Goal: Task Accomplishment & Management: Use online tool/utility

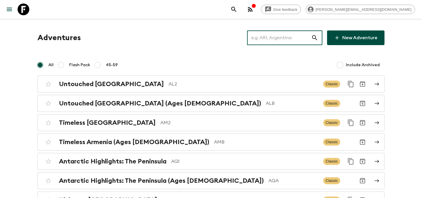
click at [279, 44] on input "text" at bounding box center [279, 38] width 64 height 16
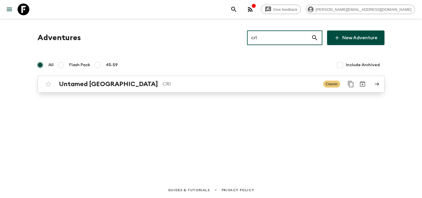
type input "cr1"
click at [165, 82] on p "CR1" at bounding box center [241, 84] width 156 height 7
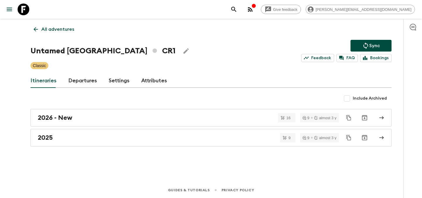
click at [86, 80] on link "Departures" at bounding box center [82, 81] width 29 height 14
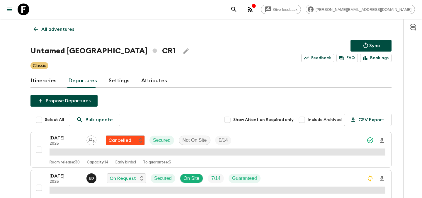
scroll to position [115, 0]
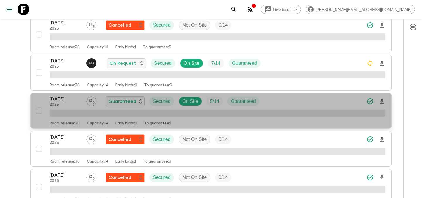
click at [274, 103] on div "[DATE] 2025 Guaranteed Secured On Site 5 / 14 Guaranteed" at bounding box center [218, 102] width 336 height 12
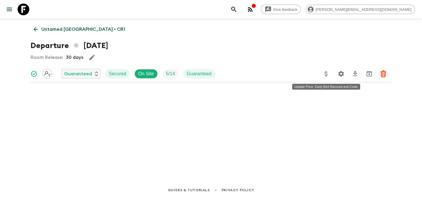
click at [325, 74] on icon "Update Price, Early Bird Discount and Costs" at bounding box center [326, 73] width 7 height 7
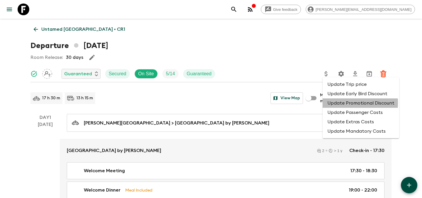
click at [333, 103] on li "Update Promotional Discount" at bounding box center [361, 102] width 76 height 9
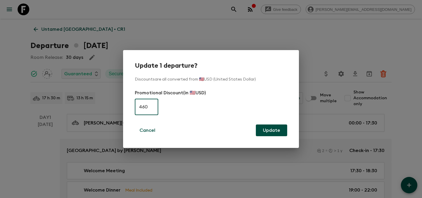
click at [148, 101] on input "460" at bounding box center [146, 107] width 23 height 16
type input "0"
click at [273, 133] on button "Update" at bounding box center [271, 131] width 31 height 12
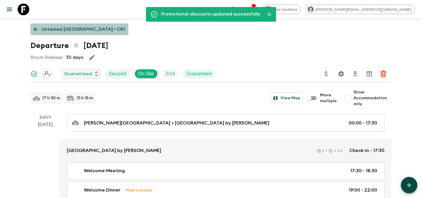
click at [95, 26] on p "Untamed [GEOGRAPHIC_DATA] • CR1" at bounding box center [83, 29] width 84 height 7
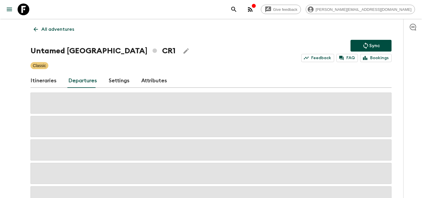
click at [374, 43] on p "Sync" at bounding box center [374, 45] width 11 height 7
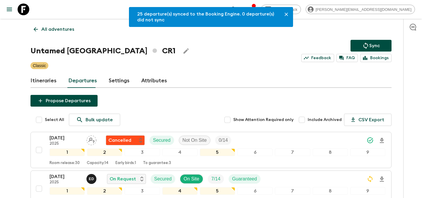
scroll to position [116, 0]
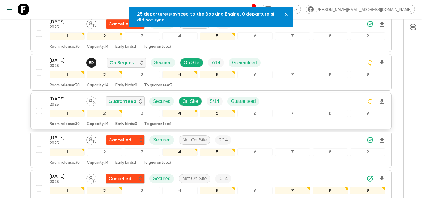
click at [289, 99] on div "[DATE] 2025 Guaranteed Secured On Site 5 / 14 Guaranteed" at bounding box center [218, 102] width 336 height 12
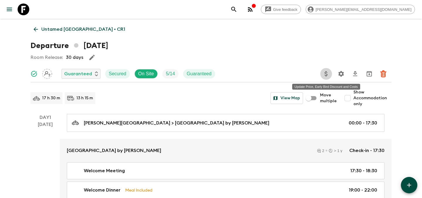
click at [328, 76] on icon "Update Price, Early Bird Discount and Costs" at bounding box center [326, 73] width 7 height 7
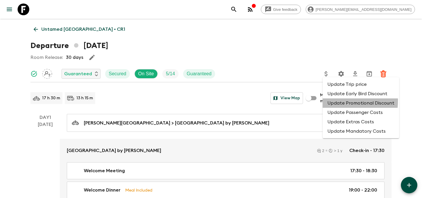
click at [331, 101] on li "Update Promotional Discount" at bounding box center [361, 102] width 76 height 9
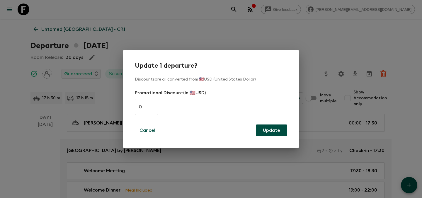
click at [287, 48] on div "Update 1 departure? Discounts are all converted from 🇺🇸USD (United States Dolla…" at bounding box center [211, 99] width 422 height 198
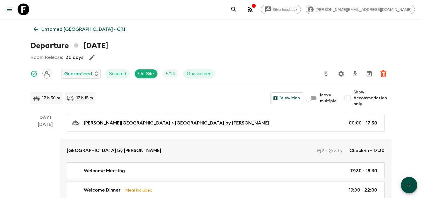
click at [75, 27] on p "Untamed [GEOGRAPHIC_DATA] • CR1" at bounding box center [83, 29] width 84 height 7
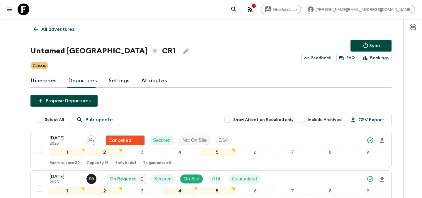
click at [56, 29] on p "All adventures" at bounding box center [57, 29] width 33 height 7
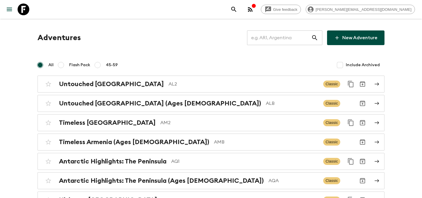
click at [280, 38] on input "text" at bounding box center [279, 38] width 64 height 16
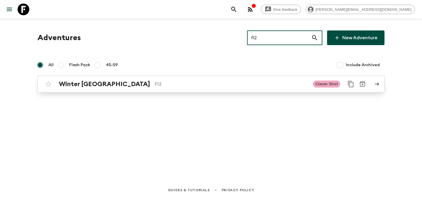
type input "fi2"
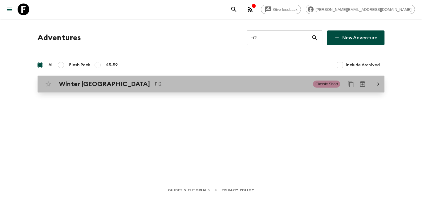
click at [229, 86] on p "FI2" at bounding box center [232, 84] width 154 height 7
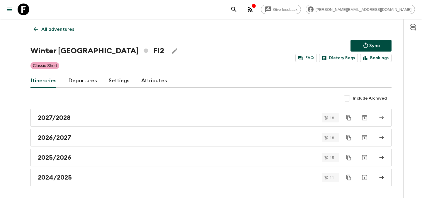
click at [70, 82] on link "Departures" at bounding box center [82, 81] width 29 height 14
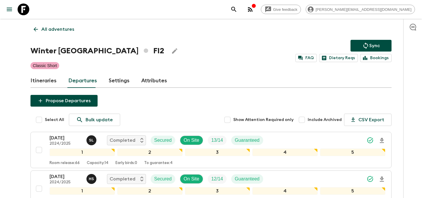
scroll to position [774, 0]
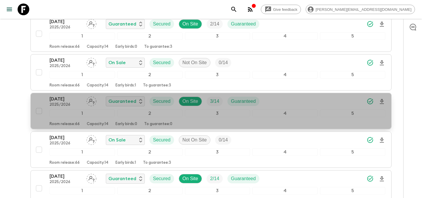
click at [296, 101] on div "[DATE] 2025/2026 Guaranteed Secured On Site 3 / 14 Guaranteed" at bounding box center [218, 102] width 336 height 12
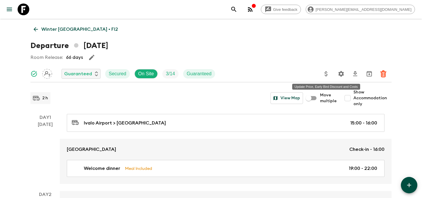
click at [326, 76] on icon "Update Price, Early Bird Discount and Costs" at bounding box center [326, 73] width 7 height 7
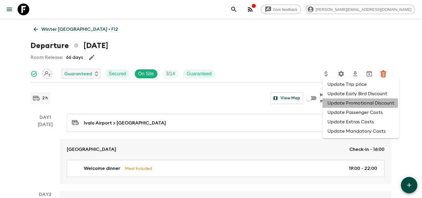
click at [335, 103] on li "Update Promotional Discount" at bounding box center [361, 102] width 76 height 9
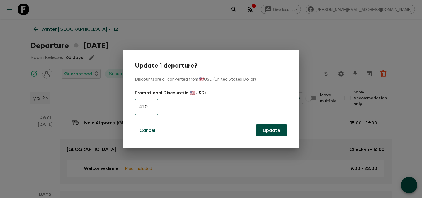
click at [147, 105] on input "470" at bounding box center [146, 107] width 23 height 16
type input "0"
click at [286, 132] on button "Update" at bounding box center [271, 131] width 31 height 12
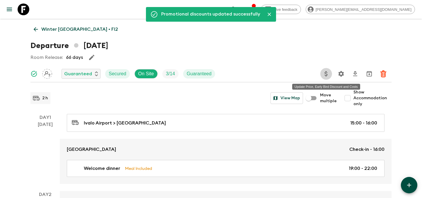
click at [323, 74] on icon "Update Price, Early Bird Discount and Costs" at bounding box center [326, 73] width 7 height 7
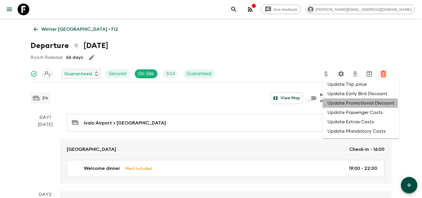
click at [329, 106] on li "Update Promotional Discount" at bounding box center [361, 102] width 76 height 9
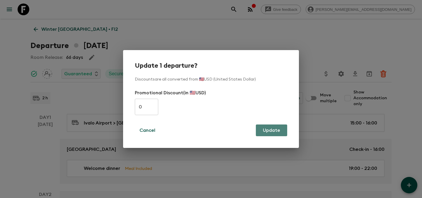
click at [270, 130] on button "Update" at bounding box center [271, 131] width 31 height 12
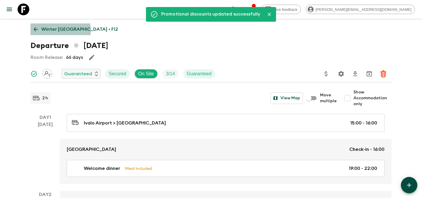
click at [60, 30] on p "Winter [GEOGRAPHIC_DATA] • FI2" at bounding box center [79, 29] width 77 height 7
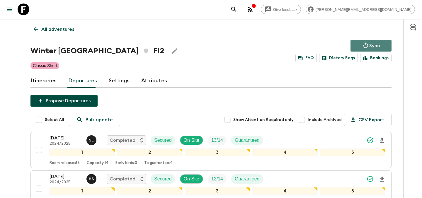
click at [369, 46] on icon "Sync adventure departures to the booking engine" at bounding box center [365, 45] width 7 height 7
